Goal: Information Seeking & Learning: Learn about a topic

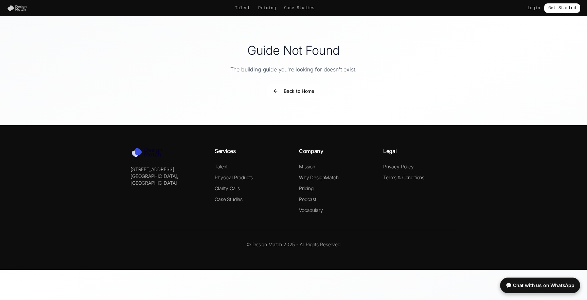
click at [12, 8] on img at bounding box center [18, 8] width 23 height 7
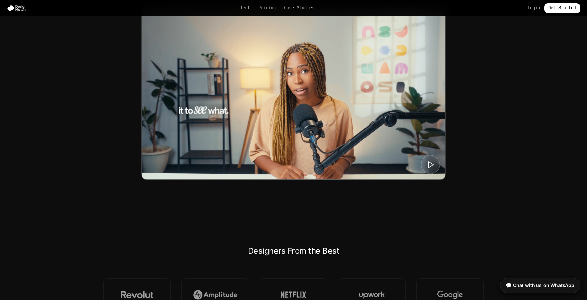
scroll to position [287, 0]
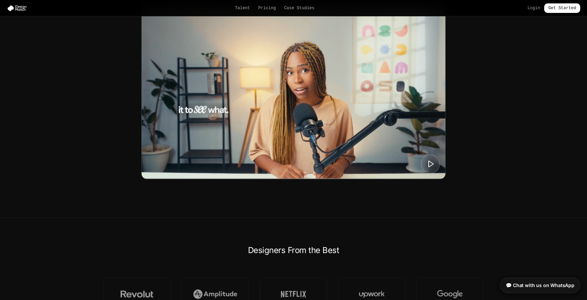
click at [190, 107] on img at bounding box center [294, 93] width 304 height 170
click at [427, 161] on icon at bounding box center [430, 163] width 8 height 8
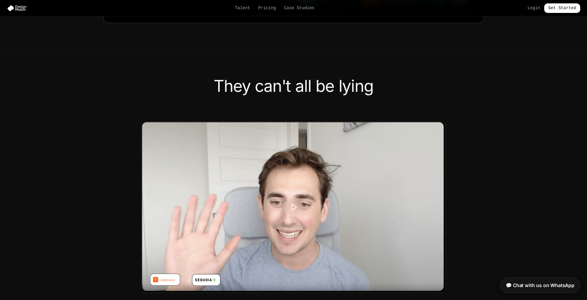
scroll to position [1615, 0]
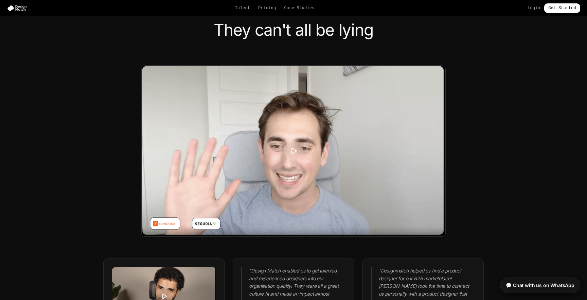
click at [293, 137] on div at bounding box center [294, 151] width 304 height 170
click at [292, 148] on polygon at bounding box center [294, 150] width 5 height 6
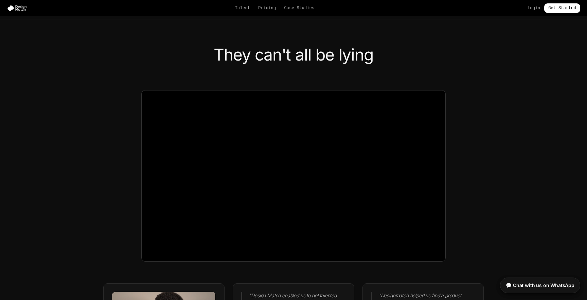
scroll to position [1588, 0]
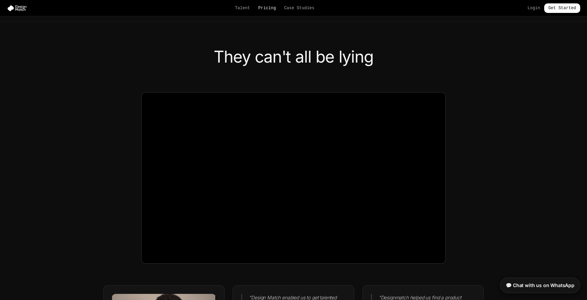
click at [259, 8] on link "Pricing" at bounding box center [267, 7] width 18 height 5
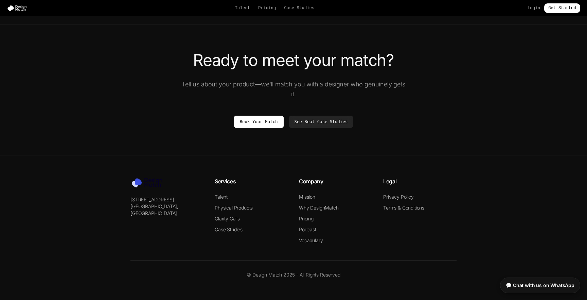
scroll to position [1212, 0]
click at [301, 123] on link "See Real Case Studies" at bounding box center [321, 121] width 64 height 12
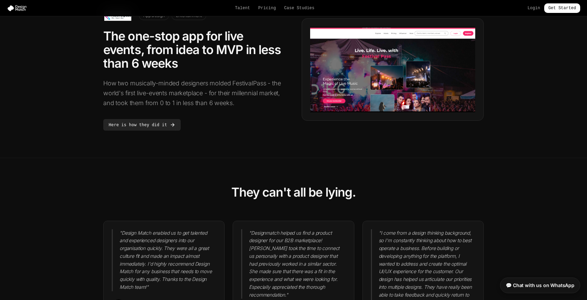
scroll to position [516, 0]
